Goal: Information Seeking & Learning: Learn about a topic

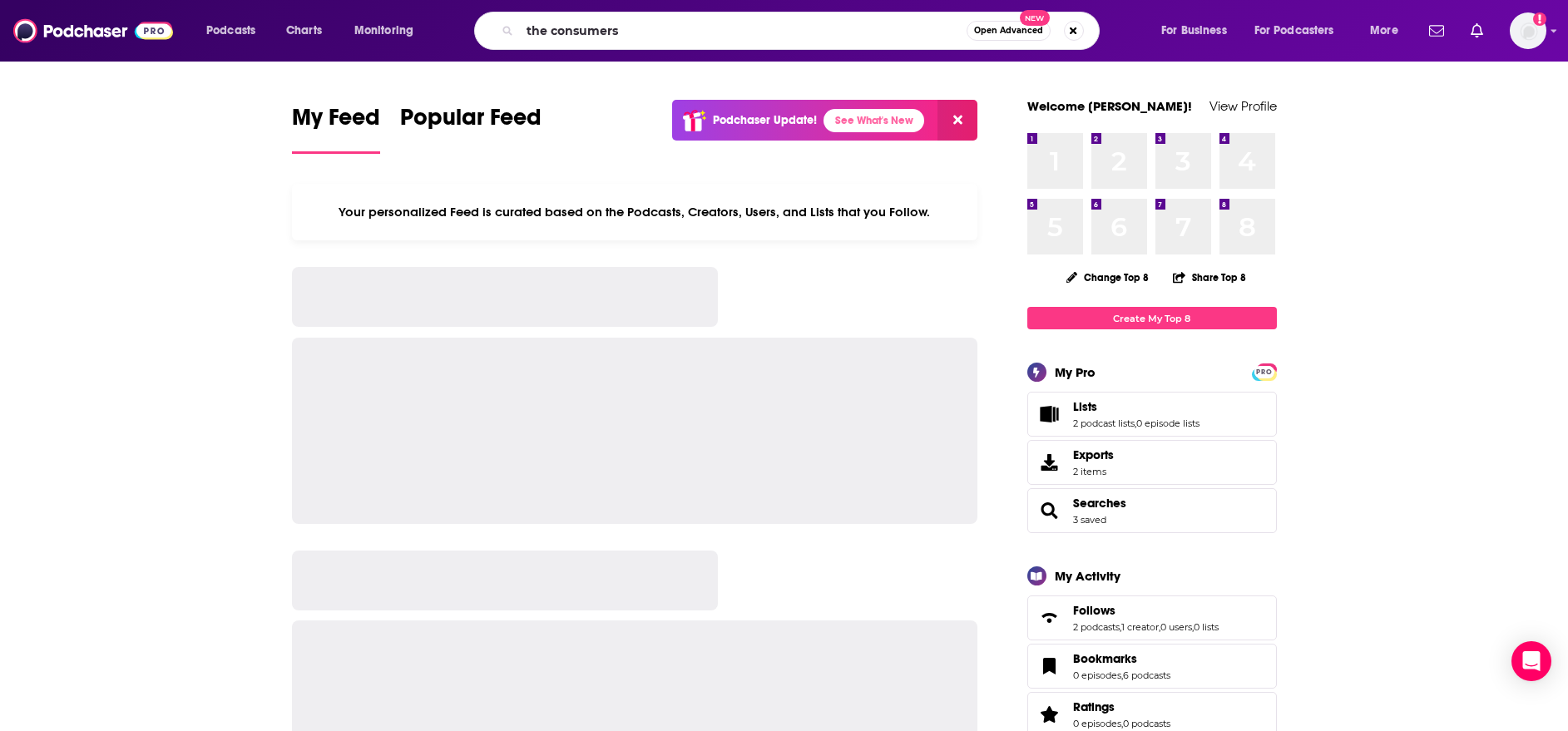
type input "the consumers"
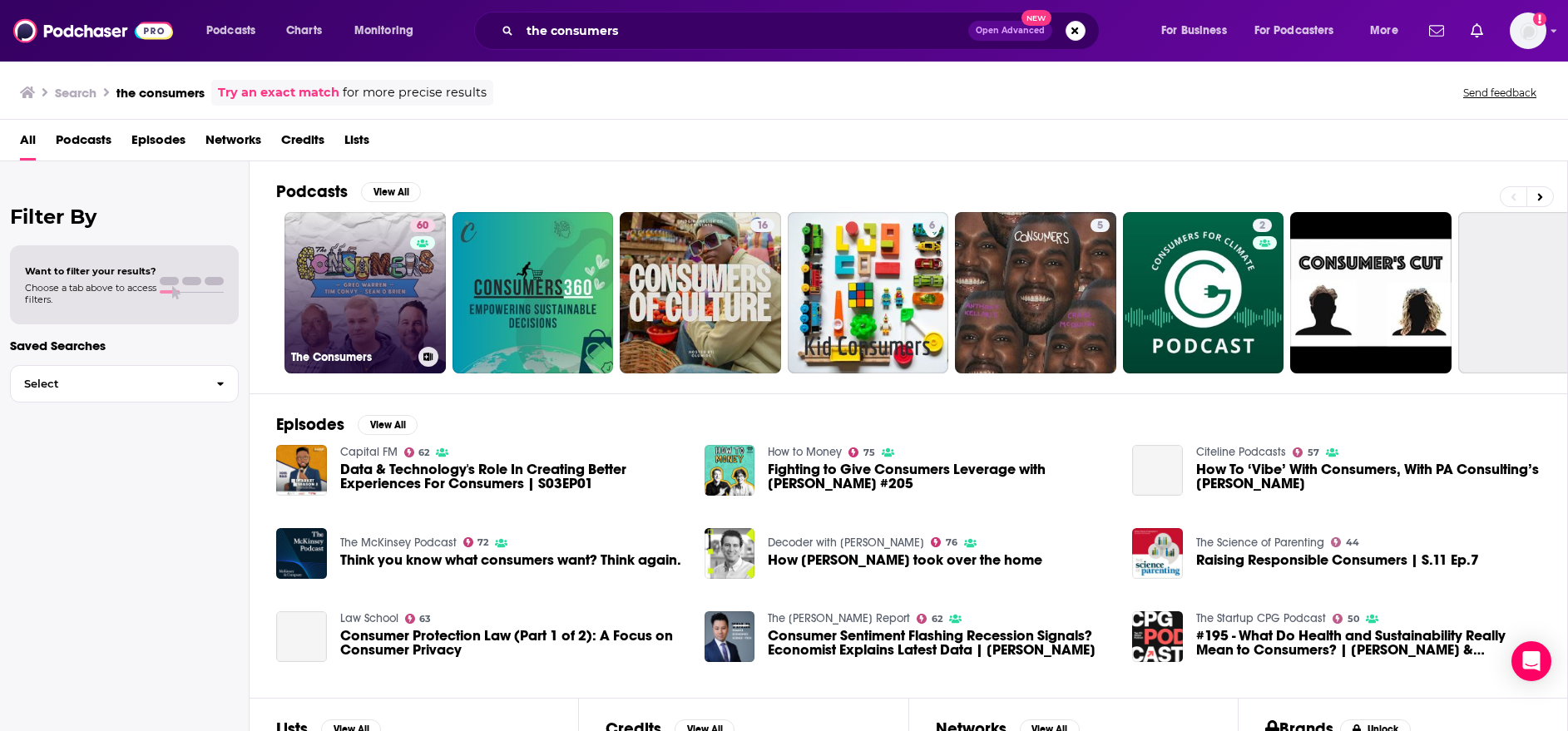
click at [343, 281] on link "60 The Consumers" at bounding box center [364, 292] width 161 height 161
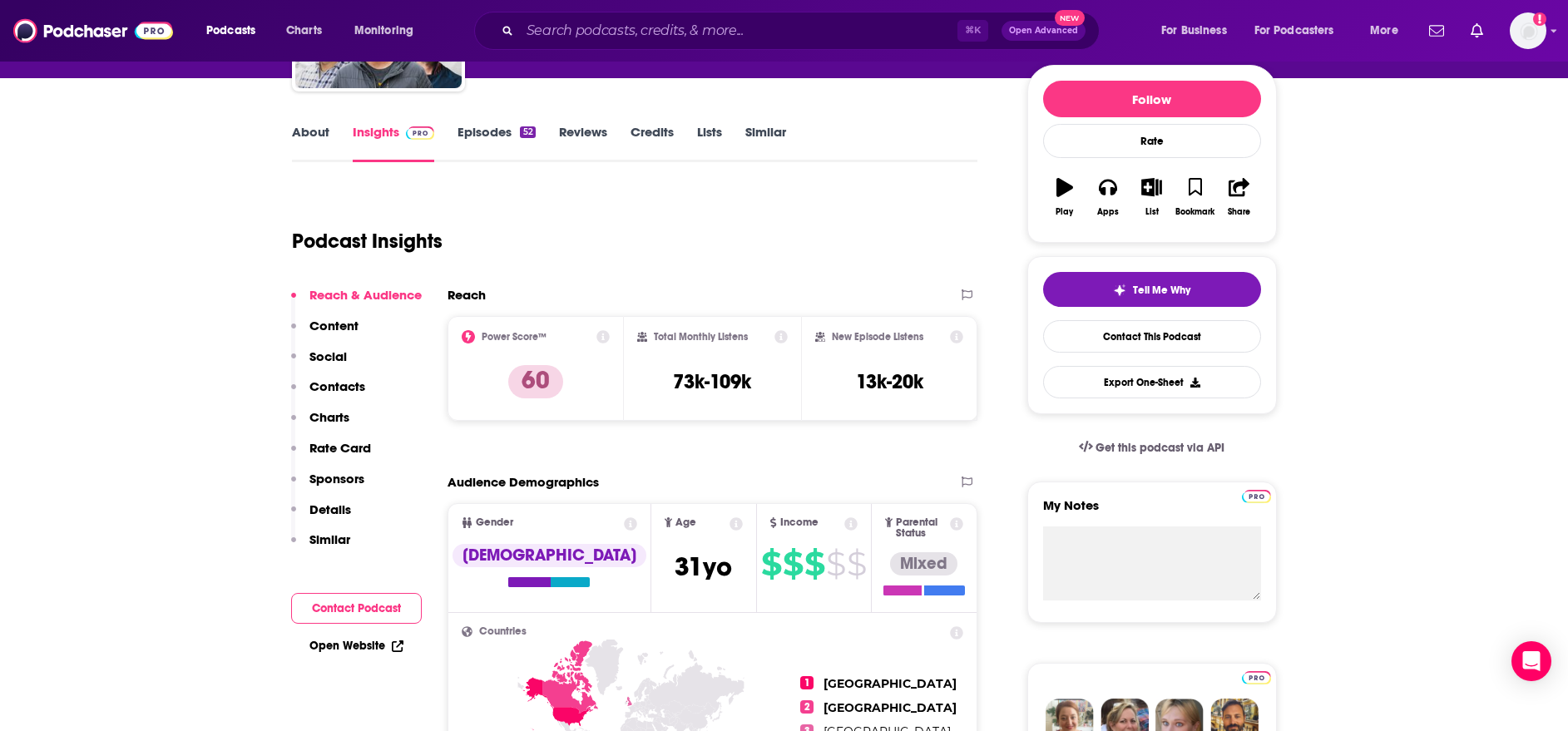
scroll to position [192, 0]
drag, startPoint x: 662, startPoint y: 375, endPoint x: 782, endPoint y: 376, distance: 120.0
click at [782, 376] on div "Total Monthly Listens 73k-109k" at bounding box center [712, 369] width 151 height 77
copy h3 "73k-109k"
